Goal: Information Seeking & Learning: Learn about a topic

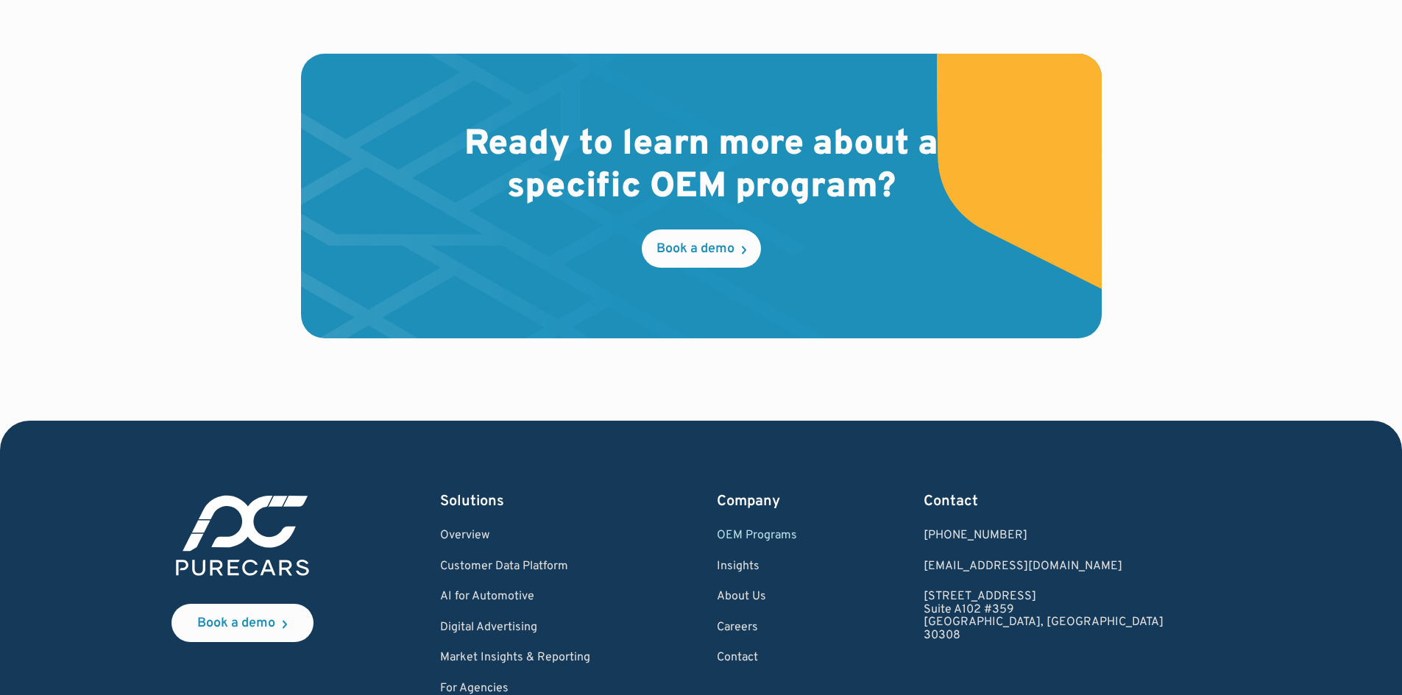
scroll to position [2450, 0]
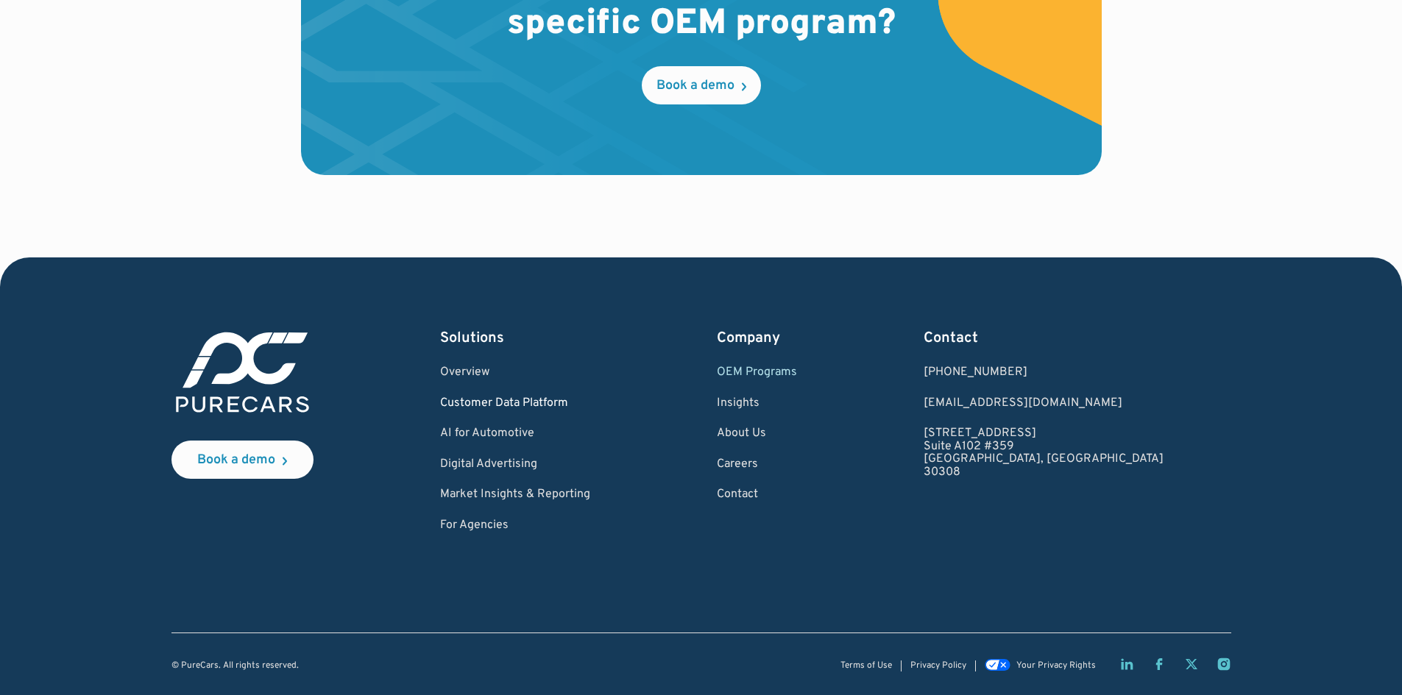
click at [521, 409] on link "Customer Data Platform" at bounding box center [515, 403] width 150 height 13
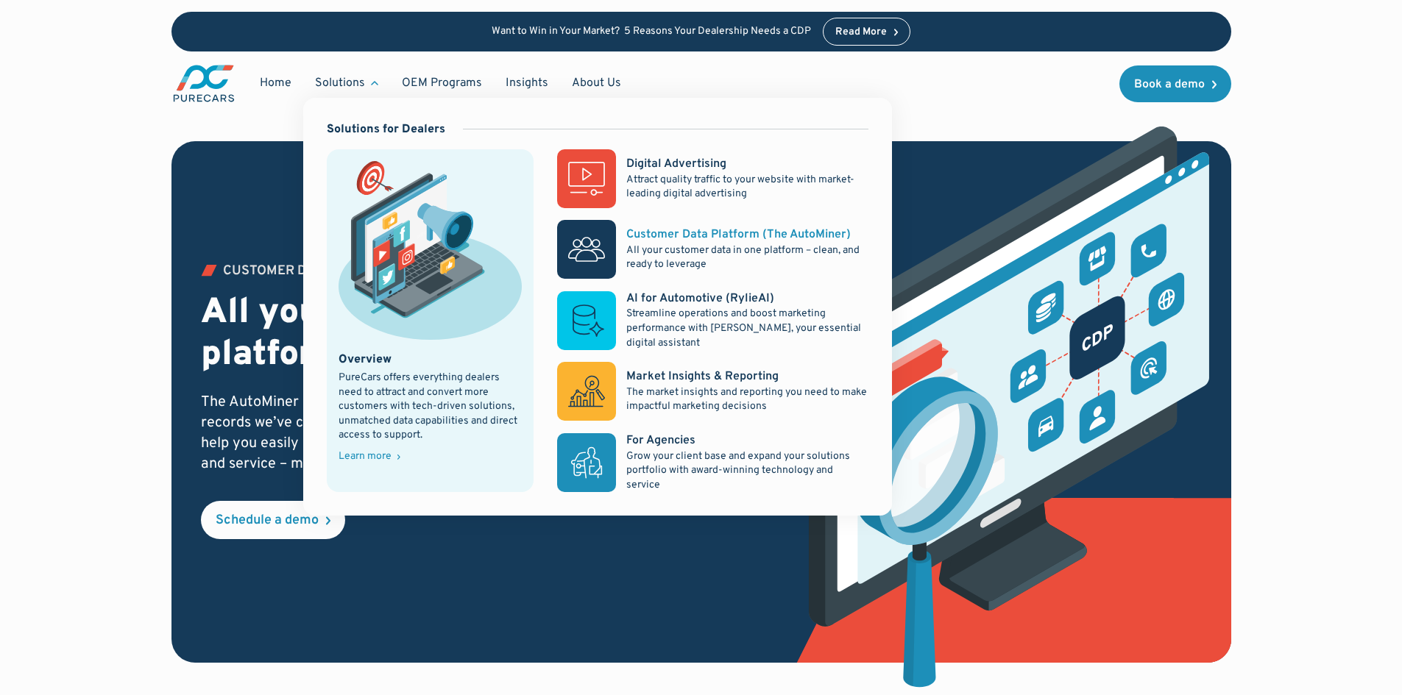
click at [600, 233] on rect at bounding box center [586, 249] width 59 height 59
click at [740, 377] on div "Market Insights & Reporting" at bounding box center [702, 377] width 152 height 16
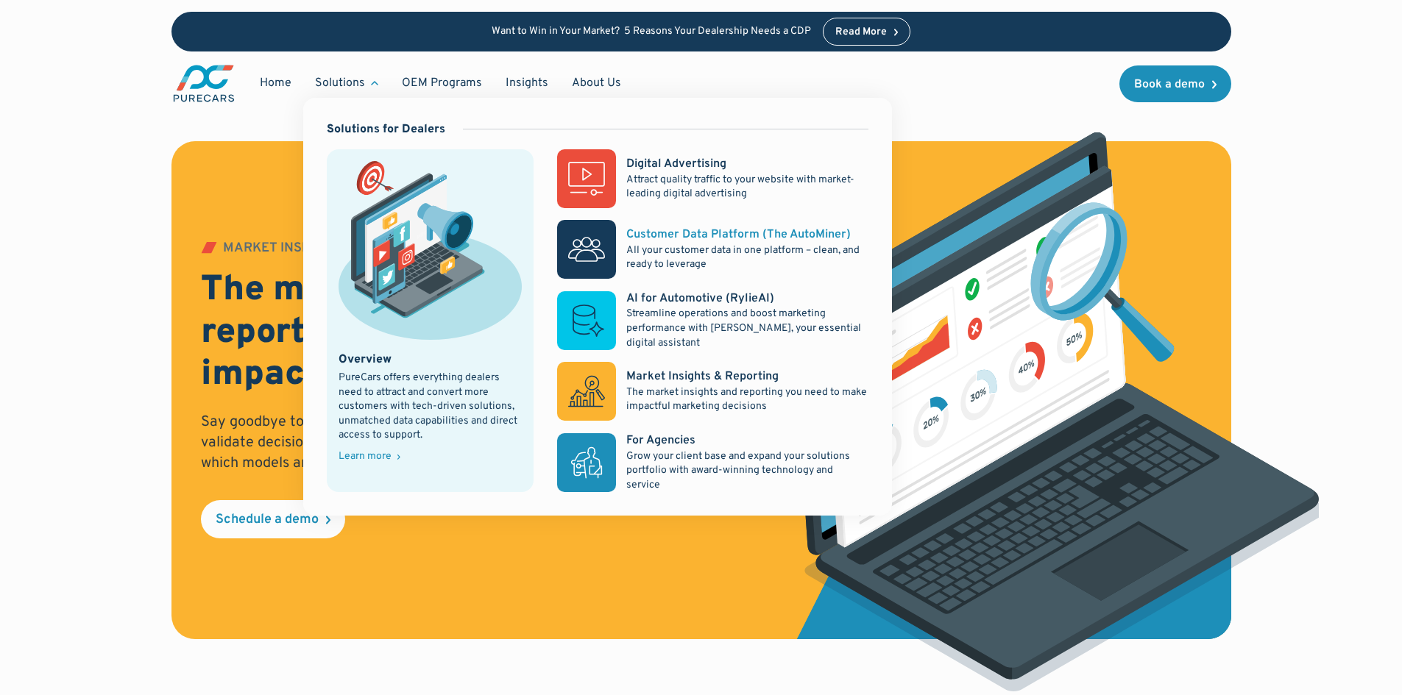
click at [664, 251] on p "All your customer data in one platform – clean, and ready to leverage" at bounding box center [746, 258] width 241 height 29
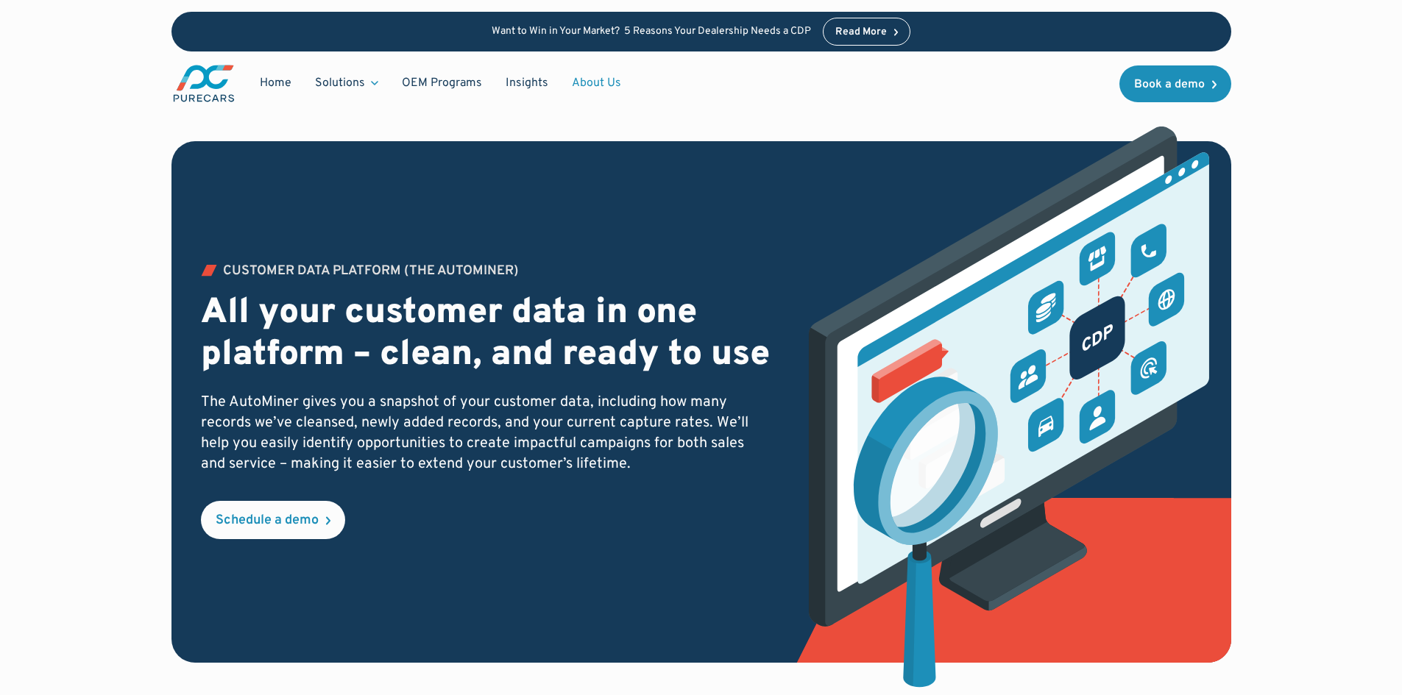
click at [580, 84] on link "About Us" at bounding box center [596, 83] width 73 height 28
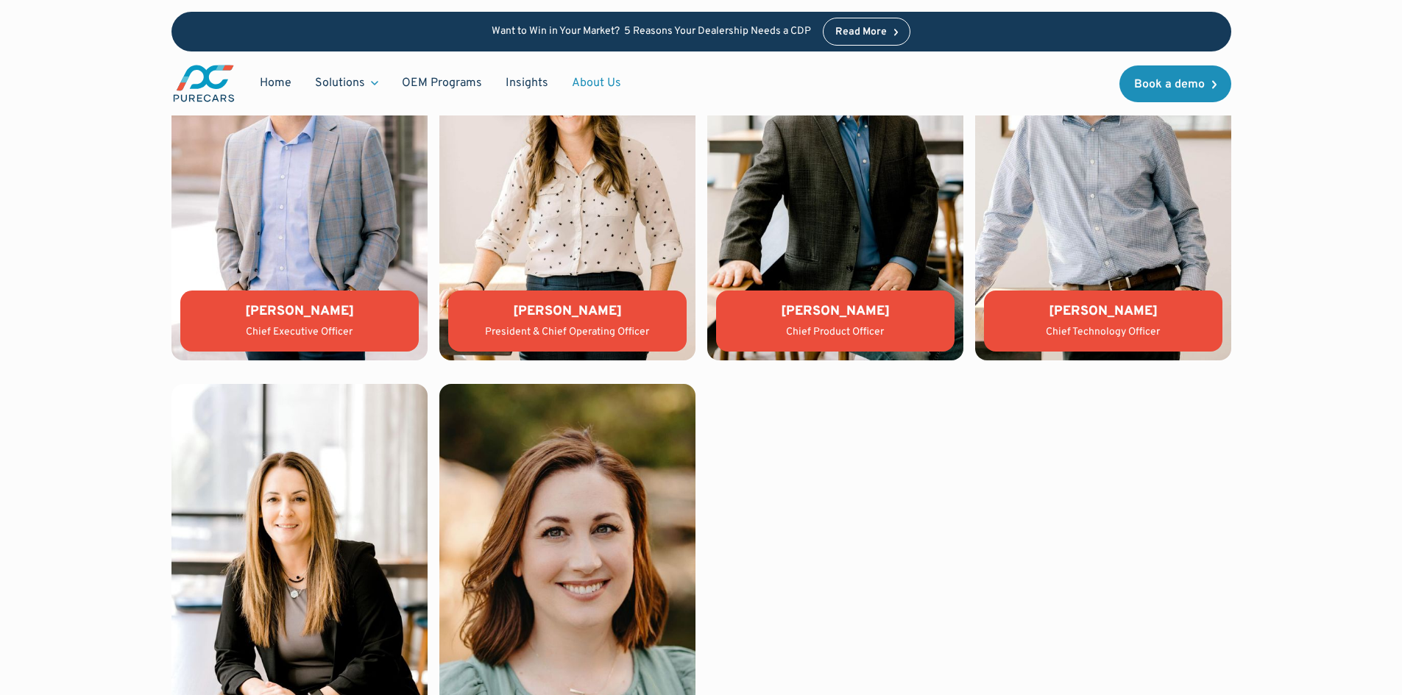
scroll to position [3238, 0]
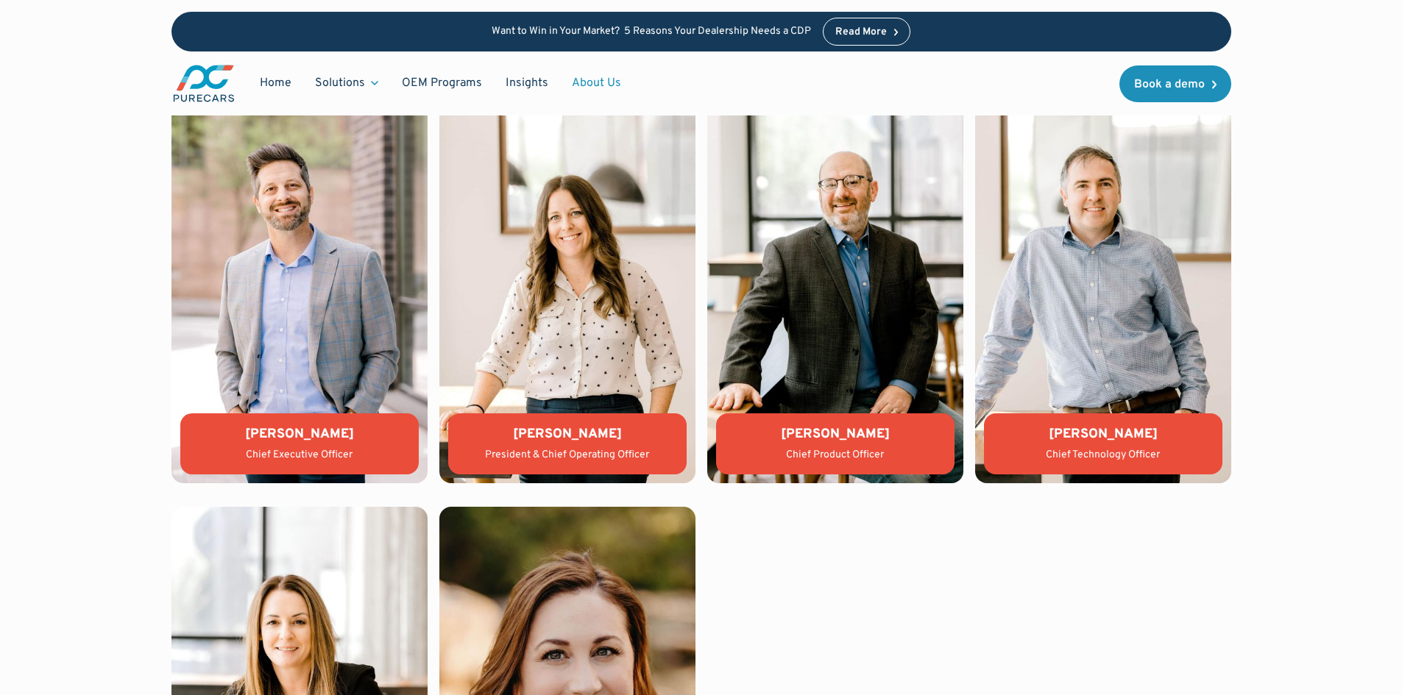
click at [327, 430] on div "Aaron Sheeks" at bounding box center [299, 434] width 215 height 18
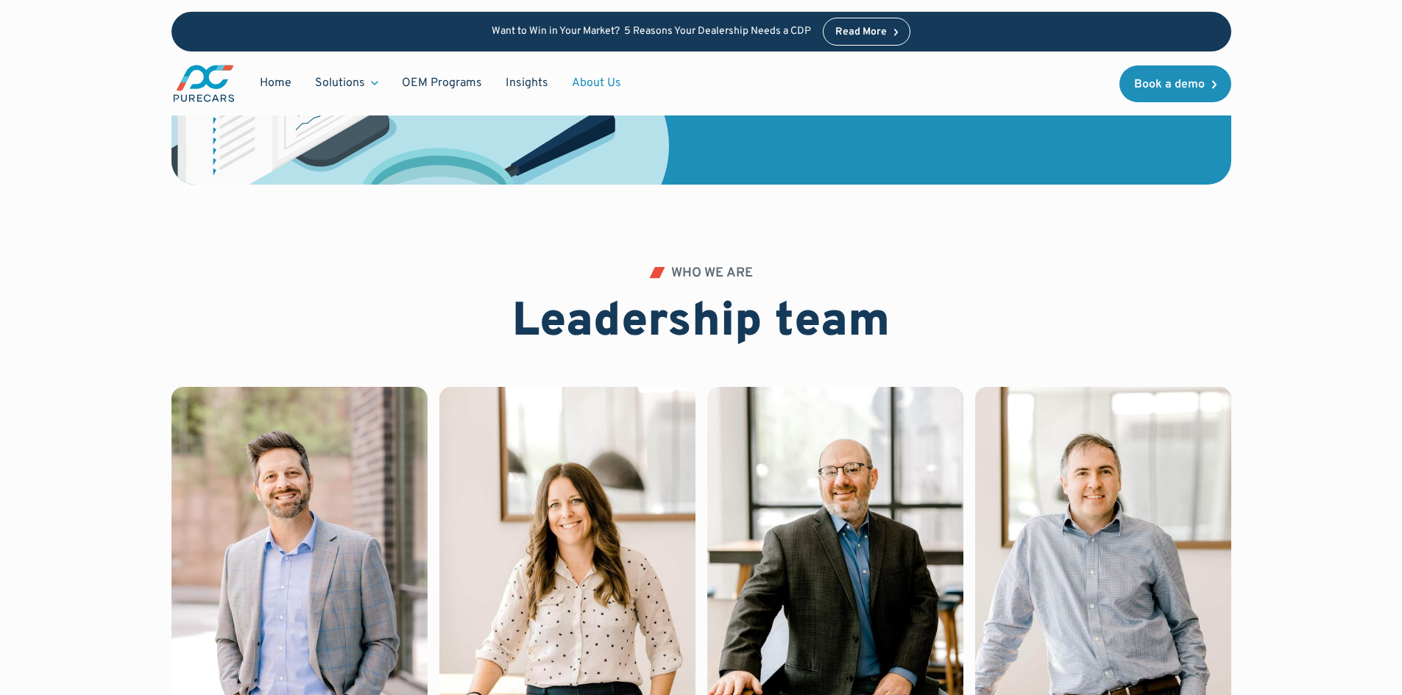
scroll to position [3311, 0]
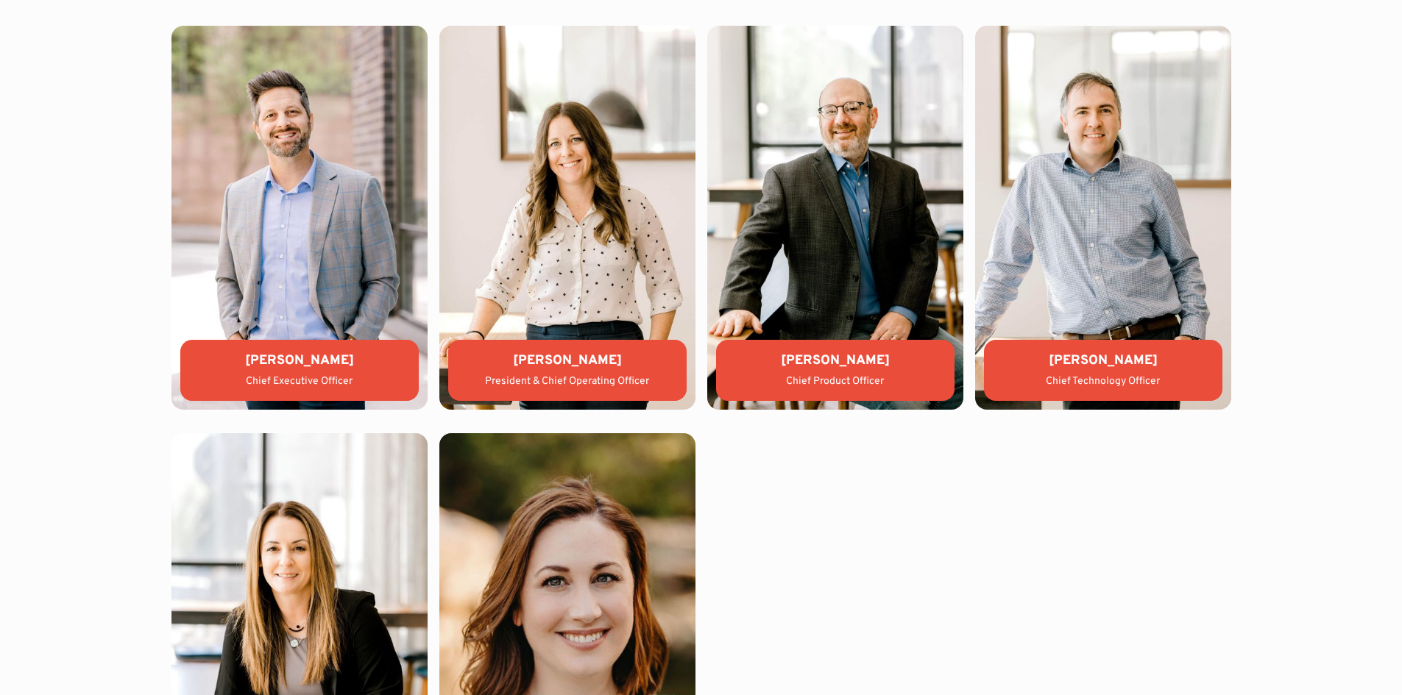
click at [315, 350] on div "Aaron Sheeks Chief Executive Officer" at bounding box center [299, 370] width 238 height 61
click at [314, 350] on div "Aaron Sheeks Chief Executive Officer" at bounding box center [299, 370] width 238 height 61
click at [313, 357] on div "Aaron Sheeks" at bounding box center [299, 361] width 215 height 18
click at [313, 357] on div "[PERSON_NAME]" at bounding box center [299, 361] width 215 height 18
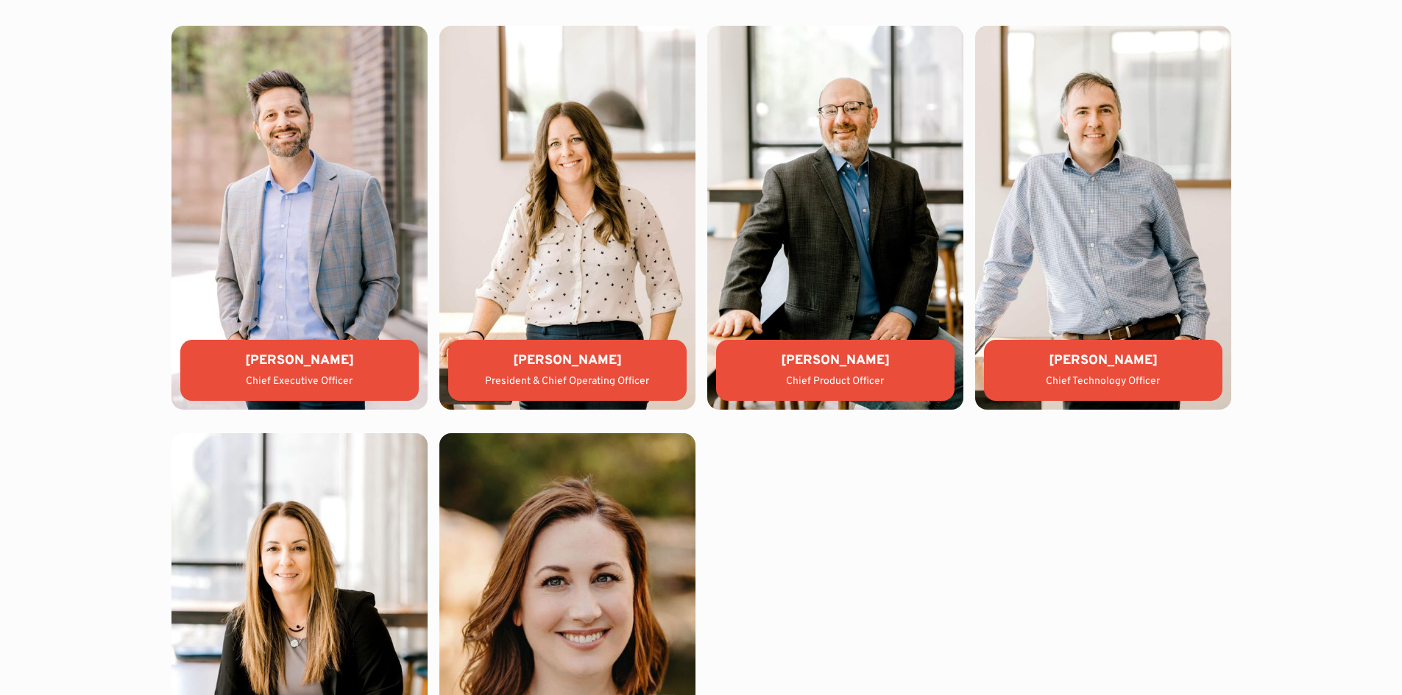
click at [561, 367] on div "Lauren Donalson" at bounding box center [567, 361] width 215 height 18
copy div "Lauren Donalson"
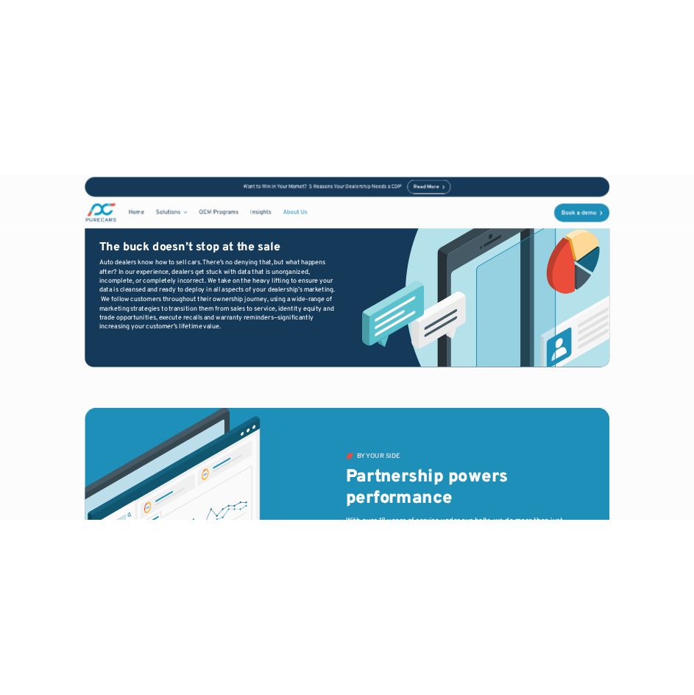
scroll to position [1840, 0]
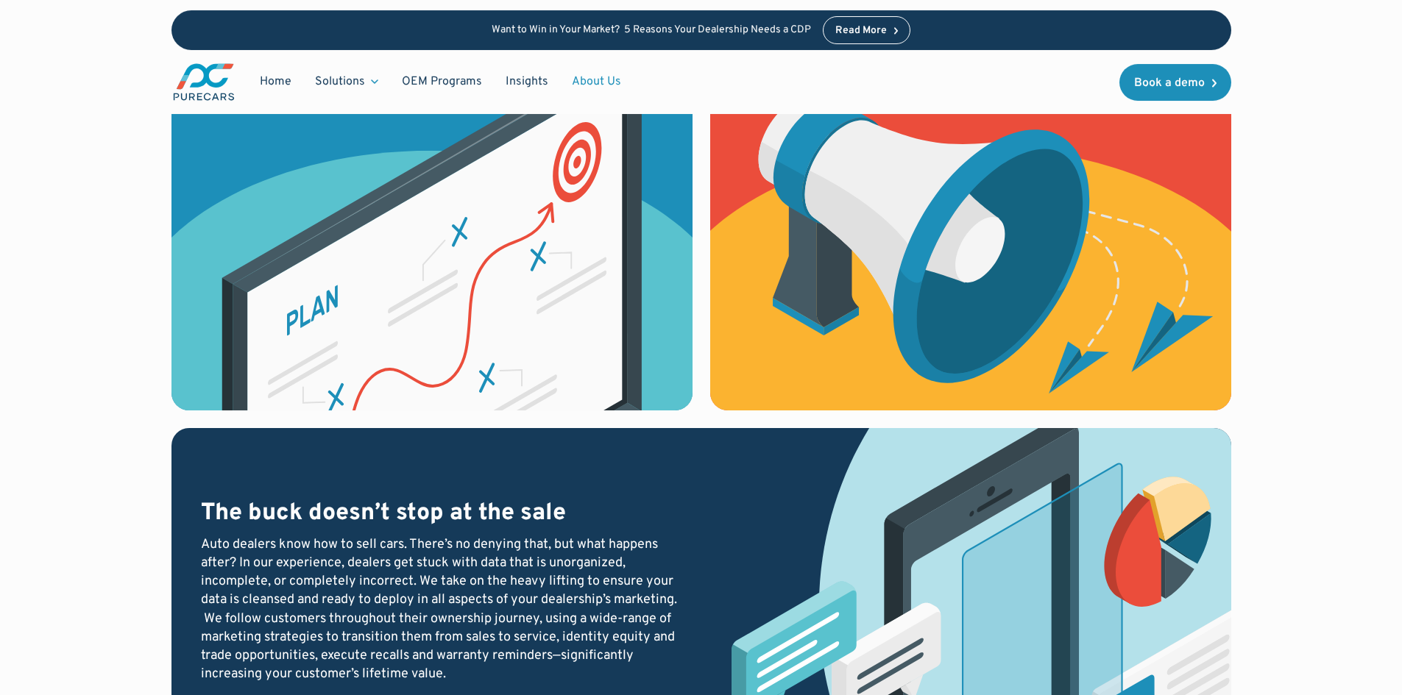
click at [438, 250] on img at bounding box center [431, 226] width 521 height 369
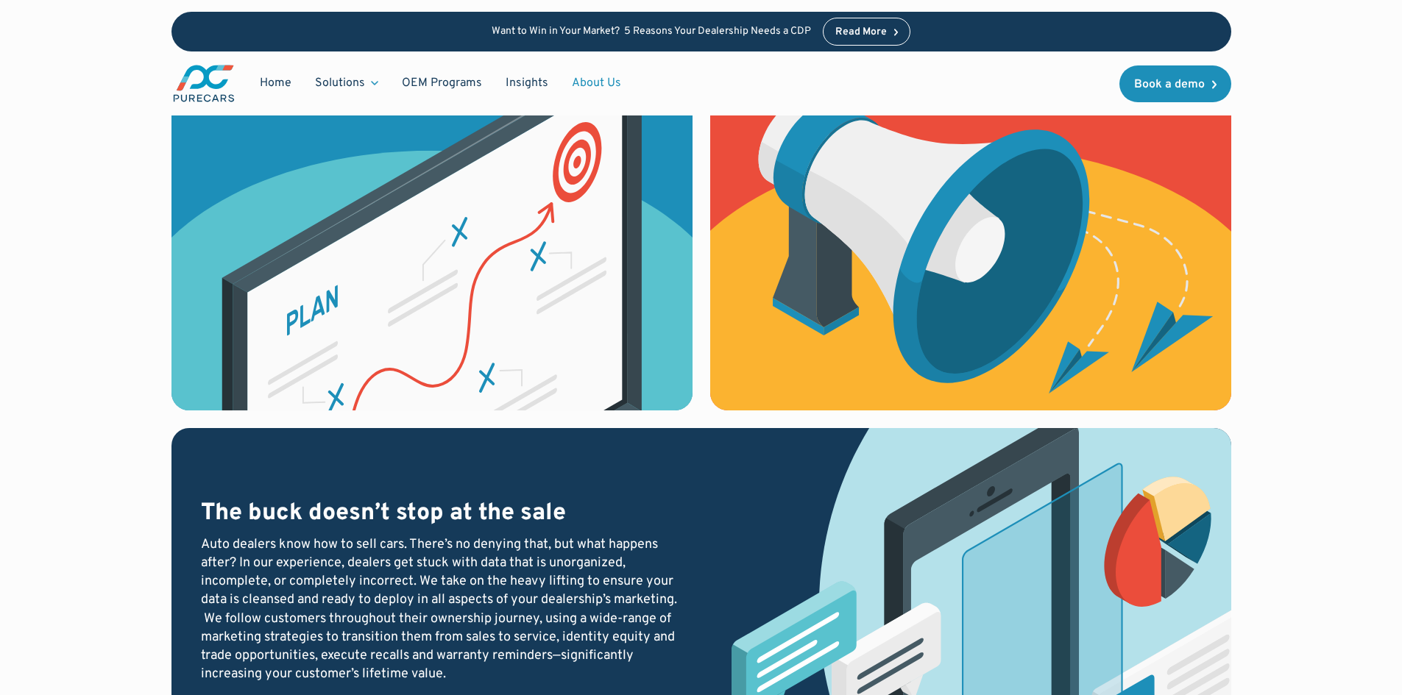
click at [497, 586] on div "Auto dealers know how to sell cars. There’s no denying that, but what happens a…" at bounding box center [439, 610] width 477 height 149
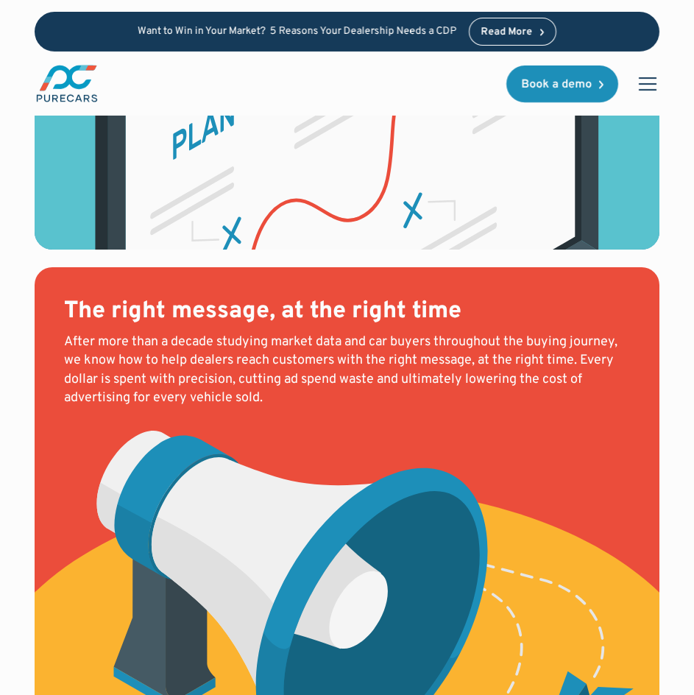
scroll to position [1840, 0]
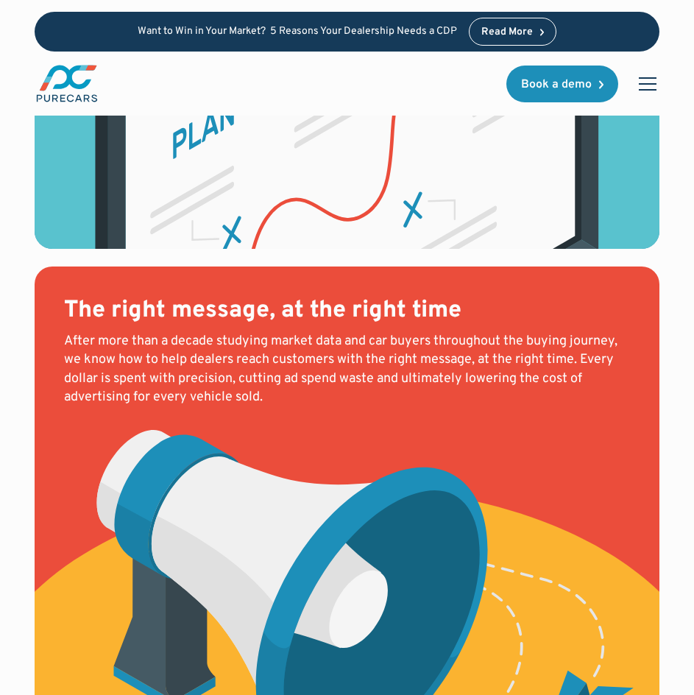
click at [386, 188] on img at bounding box center [347, 27] width 625 height 442
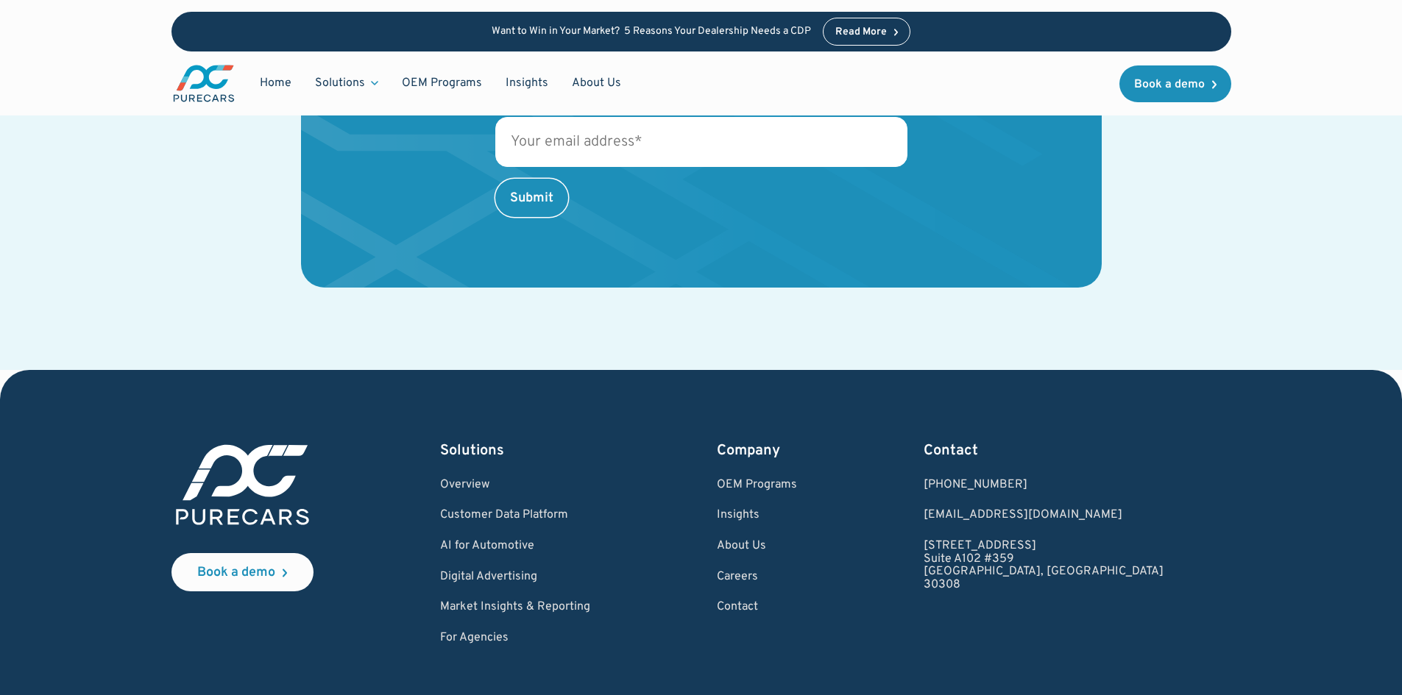
scroll to position [2892, 0]
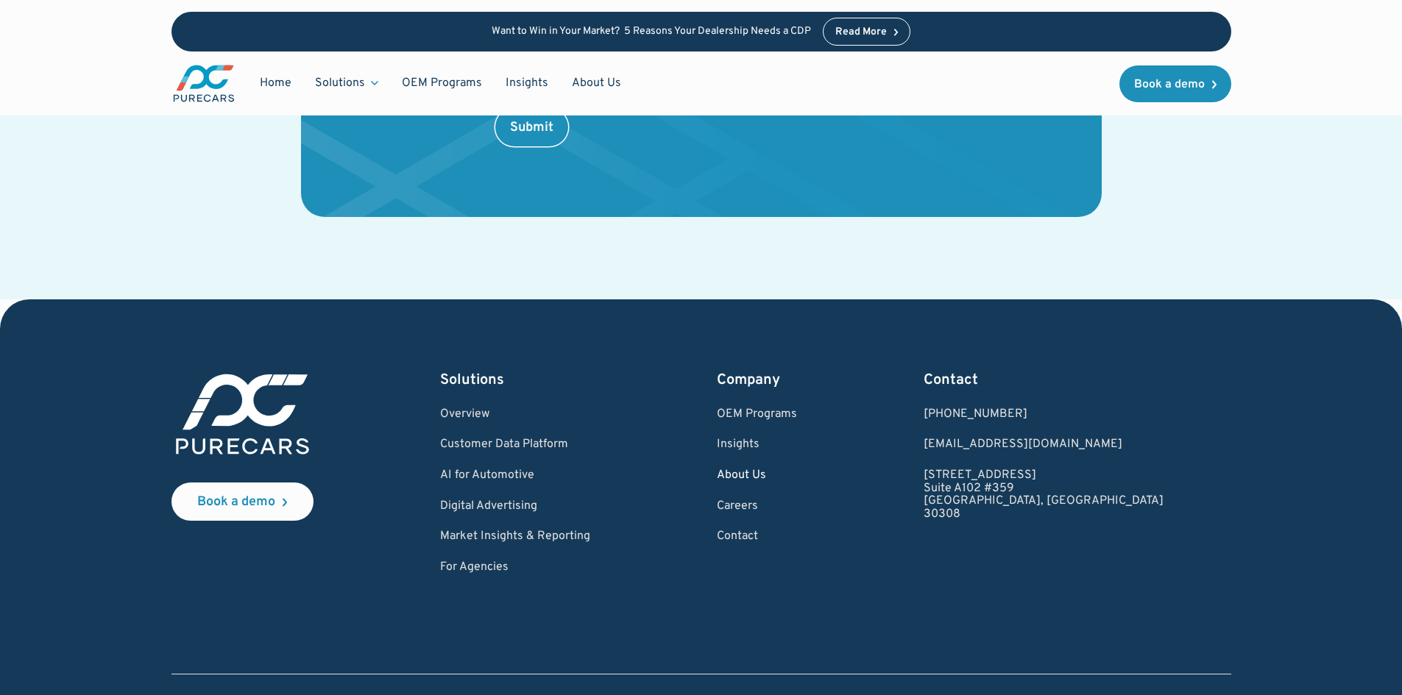
click at [797, 469] on link "About Us" at bounding box center [757, 475] width 80 height 13
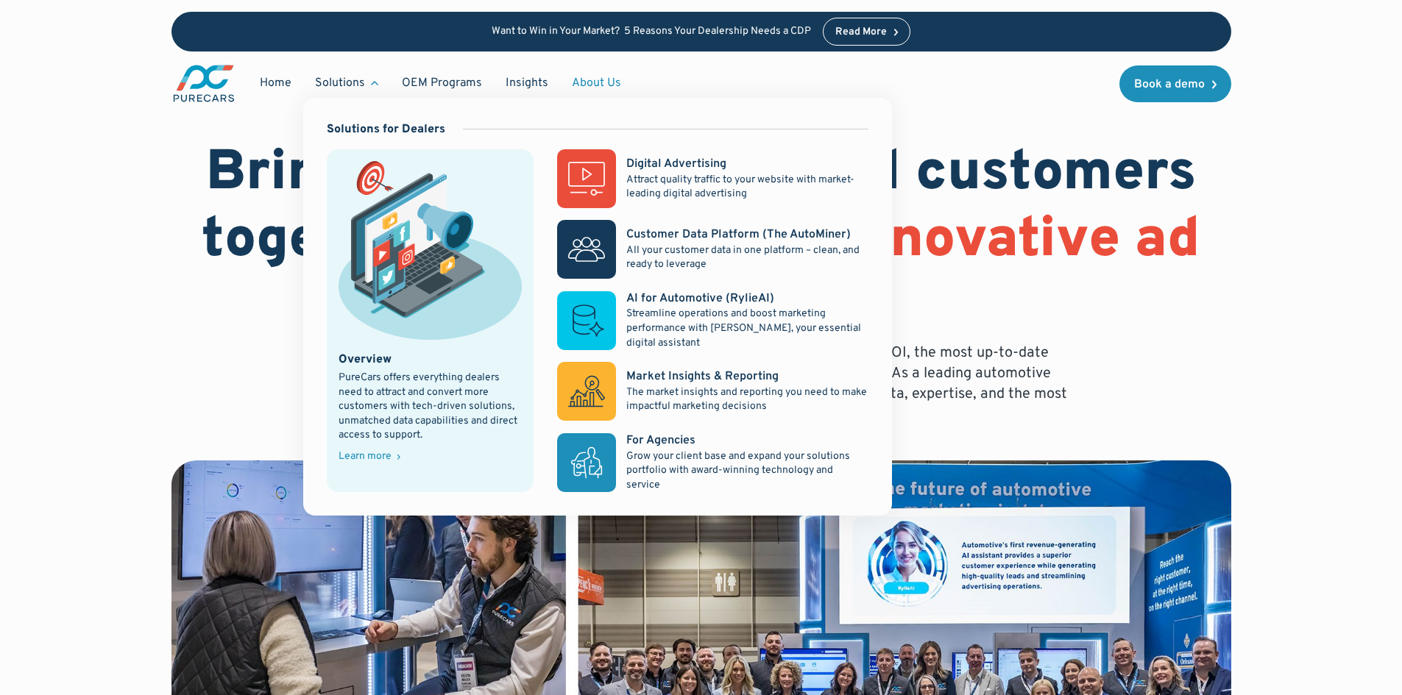
click at [673, 422] on div "Digital Advertising Attract quality traffic to your website with market-leading…" at bounding box center [712, 320] width 311 height 343
click at [667, 430] on div "Digital Advertising Attract quality traffic to your website with market-leading…" at bounding box center [712, 320] width 311 height 343
click at [653, 450] on p "Grow your client base and expand your solutions portfolio with award-winning te…" at bounding box center [746, 471] width 241 height 43
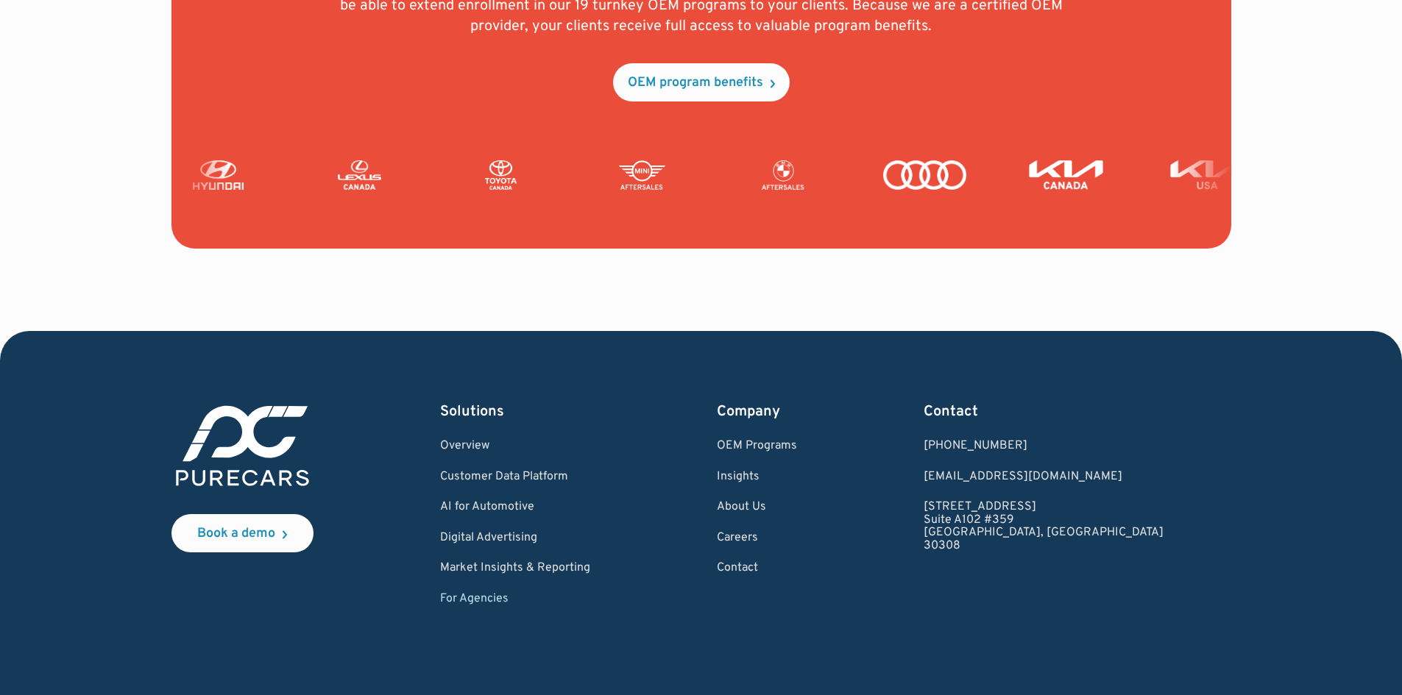
scroll to position [3599, 0]
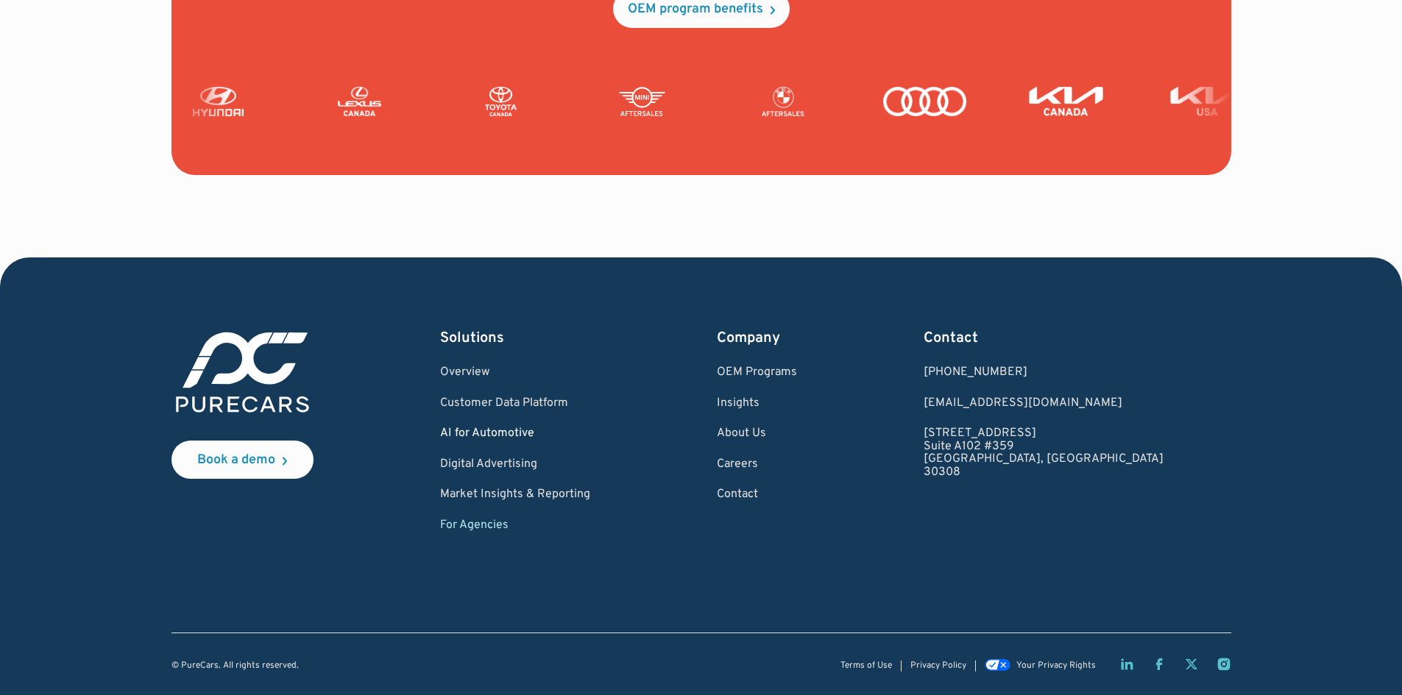
click at [518, 429] on link "AI for Automotive" at bounding box center [515, 434] width 150 height 13
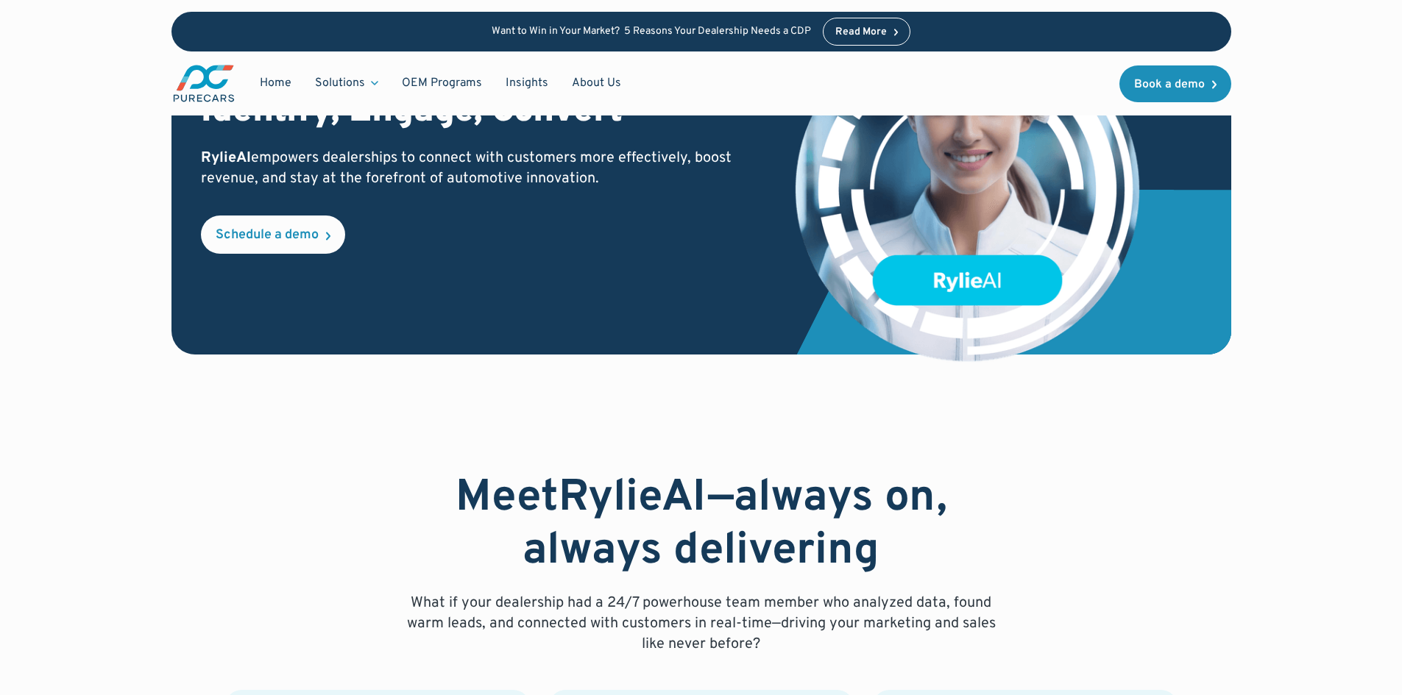
scroll to position [368, 0]
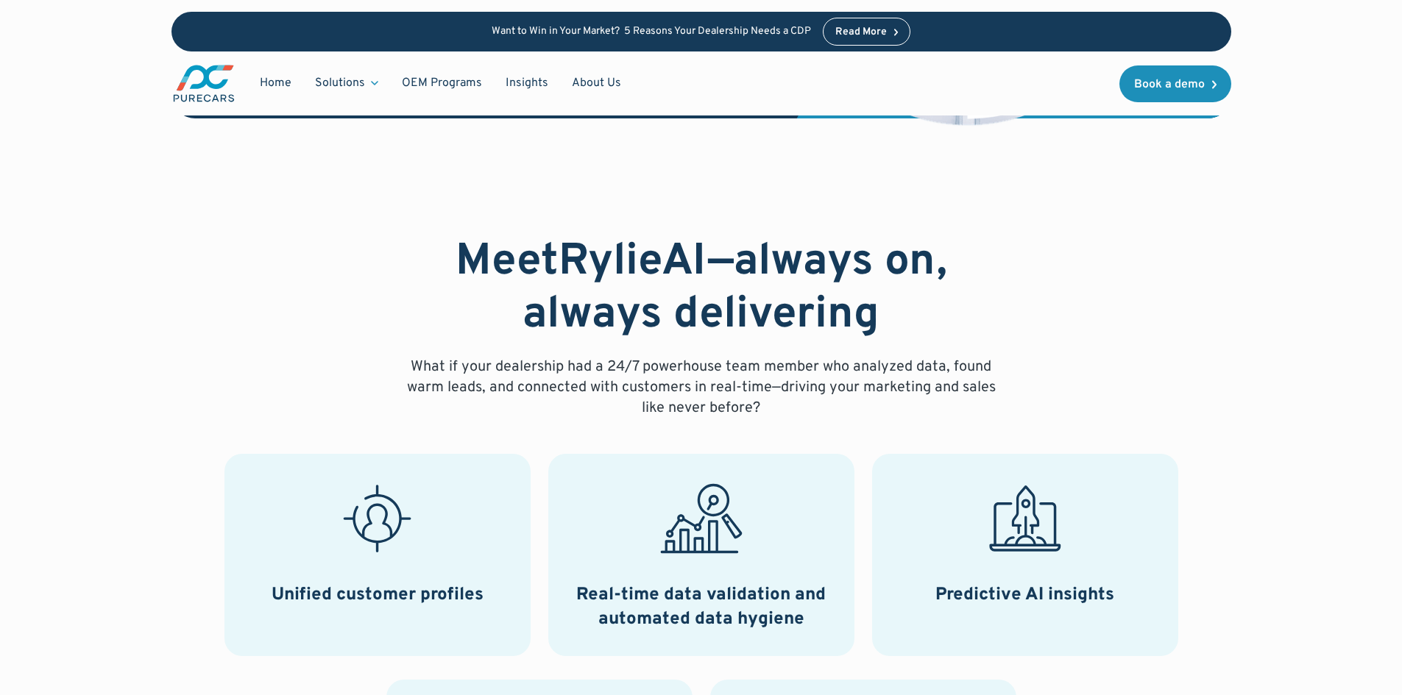
click at [300, 339] on div "Meet [PERSON_NAME] —always on, always delivering What if your dealership had a …" at bounding box center [701, 559] width 1060 height 646
